Goal: Information Seeking & Learning: Learn about a topic

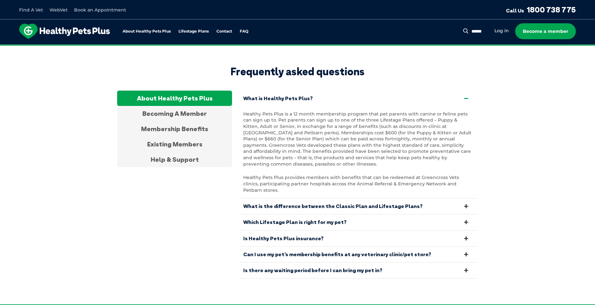
scroll to position [1212, 0]
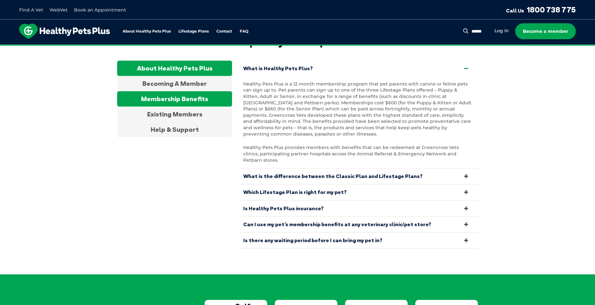
click at [203, 98] on div "Membership Benefits" at bounding box center [174, 98] width 115 height 15
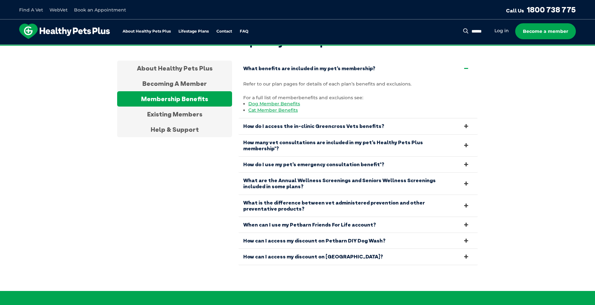
click at [468, 65] on icon at bounding box center [466, 68] width 7 height 6
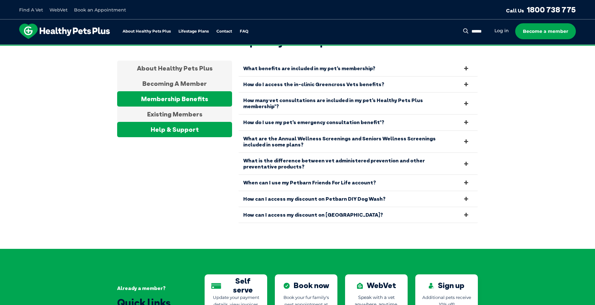
click at [192, 125] on div "Help & Support" at bounding box center [174, 129] width 115 height 15
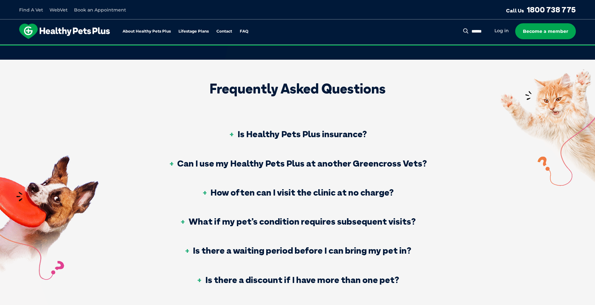
scroll to position [159, 0]
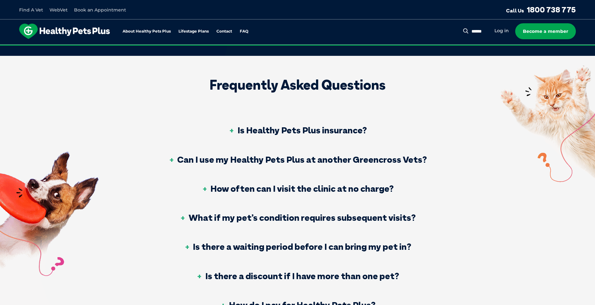
click at [266, 124] on div "Is Healthy Pets Plus insurance?" at bounding box center [298, 130] width 270 height 29
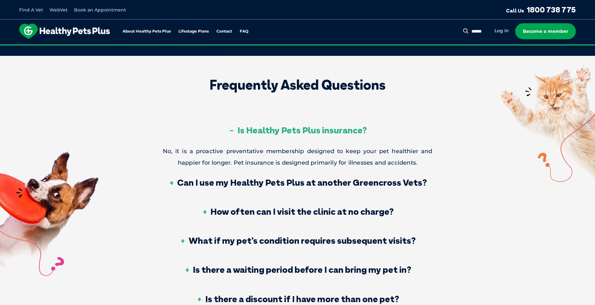
click at [243, 129] on h3 "Is Healthy Pets Plus insurance?" at bounding box center [297, 130] width 138 height 9
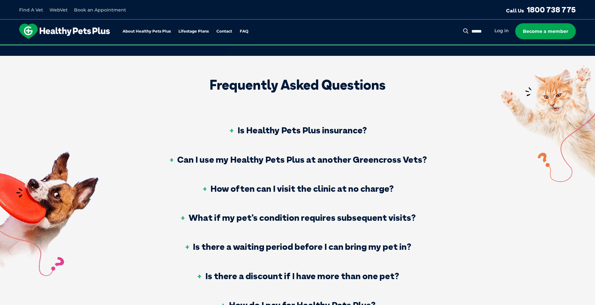
scroll to position [223, 0]
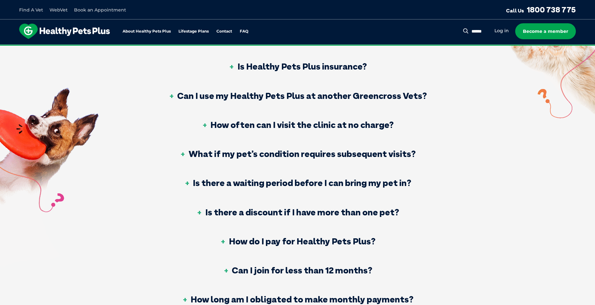
click at [311, 132] on div "How often can I visit the clinic at no charge?" at bounding box center [298, 125] width 270 height 29
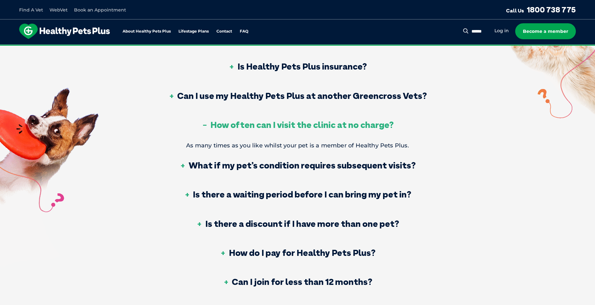
click at [314, 124] on h3 "How often can I visit the clinic at no charge?" at bounding box center [297, 124] width 192 height 9
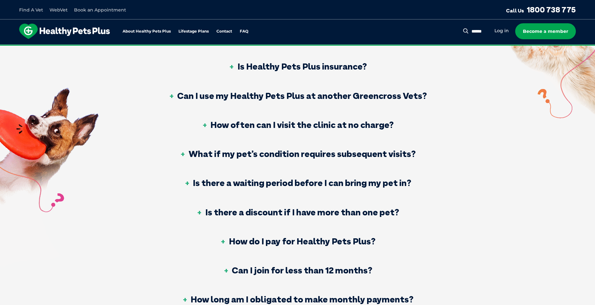
click at [371, 160] on div "What if my pet’s condition requires subsequent visits?" at bounding box center [298, 154] width 270 height 29
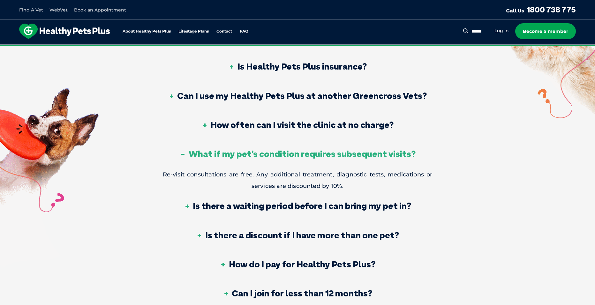
click at [371, 159] on div "What if my pet’s condition requires subsequent visits?" at bounding box center [298, 154] width 270 height 29
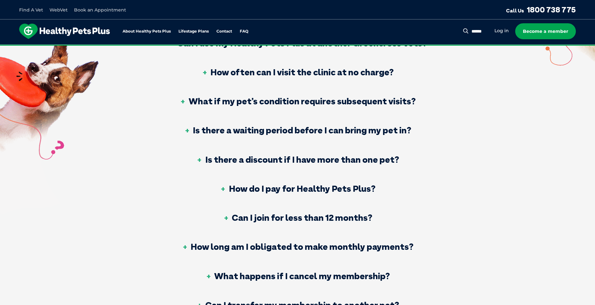
scroll to position [287, 0]
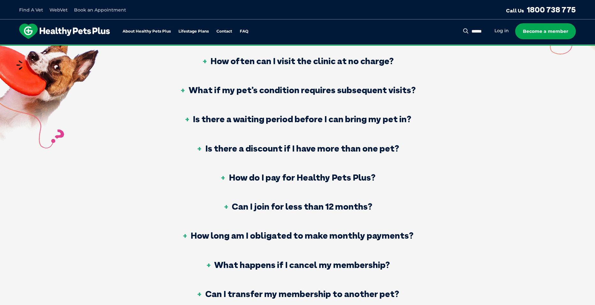
click at [383, 129] on div "Is there a waiting period before I can bring my pet in?" at bounding box center [298, 119] width 270 height 29
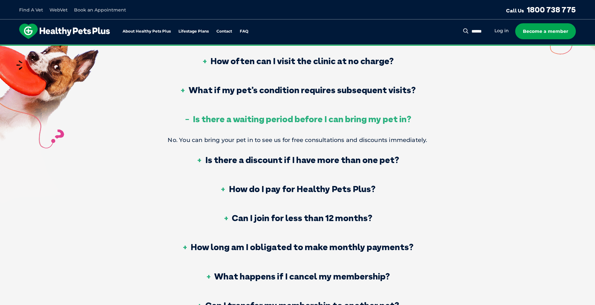
click at [383, 129] on div "Is there a waiting period before I can bring my pet in?" at bounding box center [298, 119] width 270 height 29
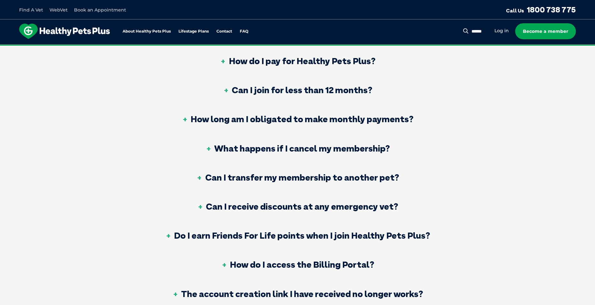
scroll to position [415, 0]
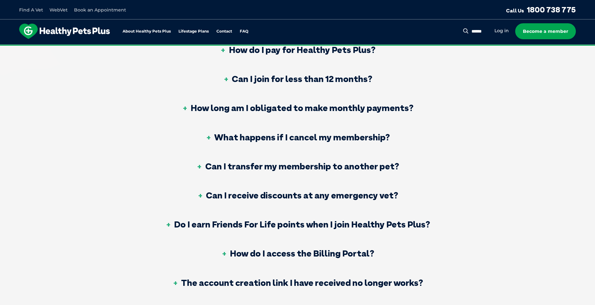
click at [392, 115] on div "How long am I obligated to make monthly payments?" at bounding box center [298, 108] width 270 height 29
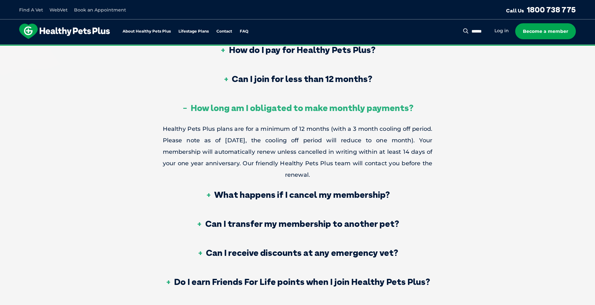
click at [392, 115] on div "How long am I obligated to make monthly payments?" at bounding box center [298, 108] width 270 height 29
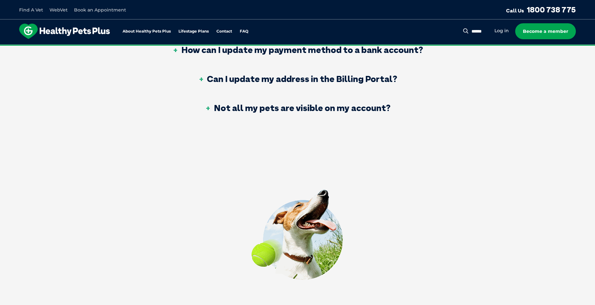
scroll to position [766, 0]
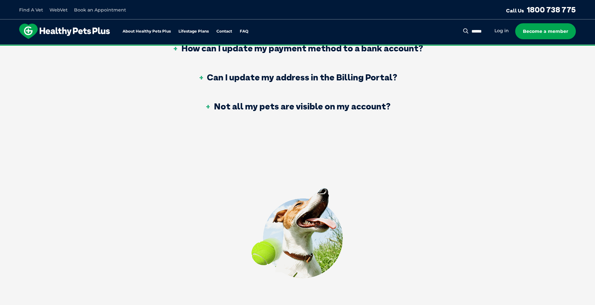
click at [352, 109] on h3 "Not all my pets are visible on my account?" at bounding box center [297, 106] width 185 height 9
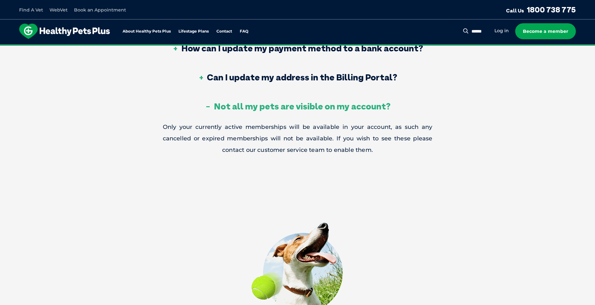
click at [352, 109] on h3 "Not all my pets are visible on my account?" at bounding box center [297, 106] width 185 height 9
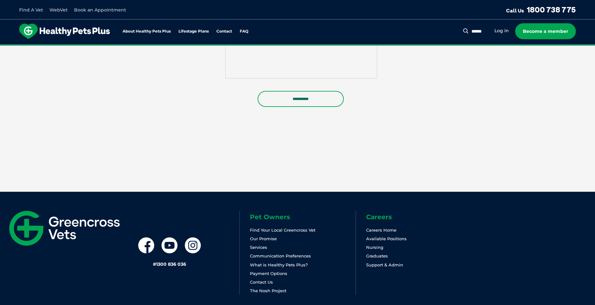
scroll to position [1202, 0]
